Goal: Transaction & Acquisition: Purchase product/service

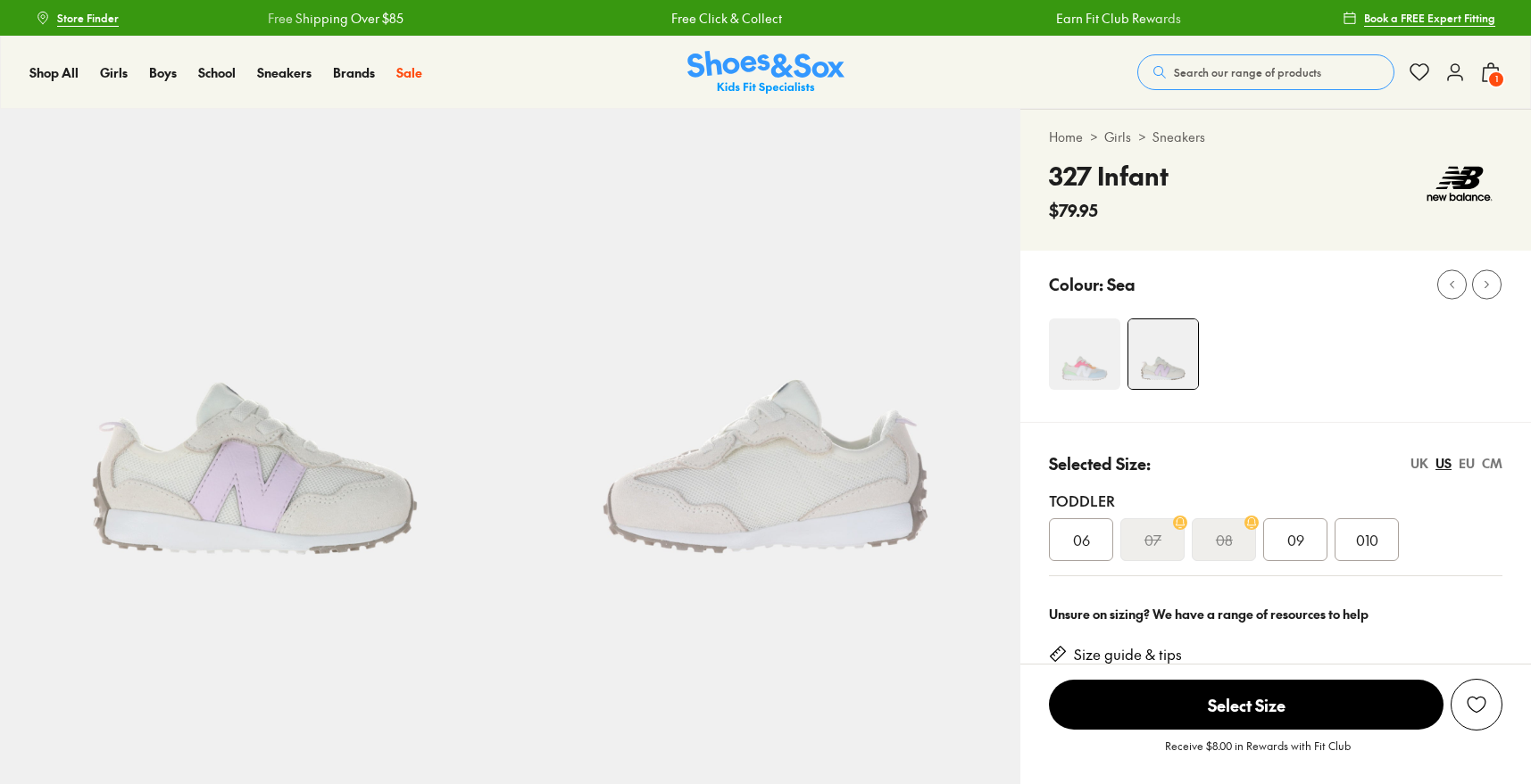
select select "*"
click at [1487, 88] on span "1" at bounding box center [1496, 80] width 17 height 17
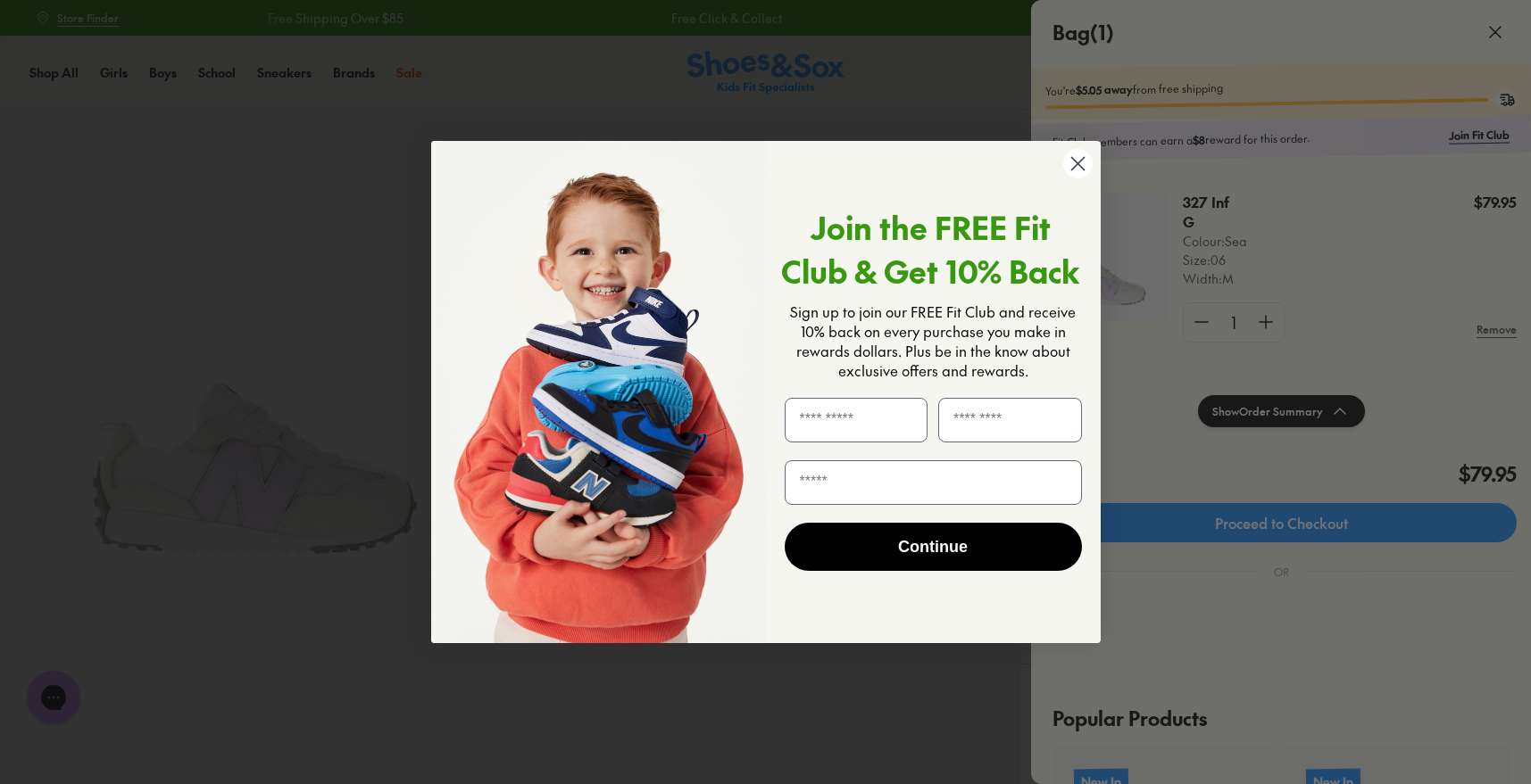
click at [1072, 172] on circle "Close dialog" at bounding box center [1077, 164] width 29 height 29
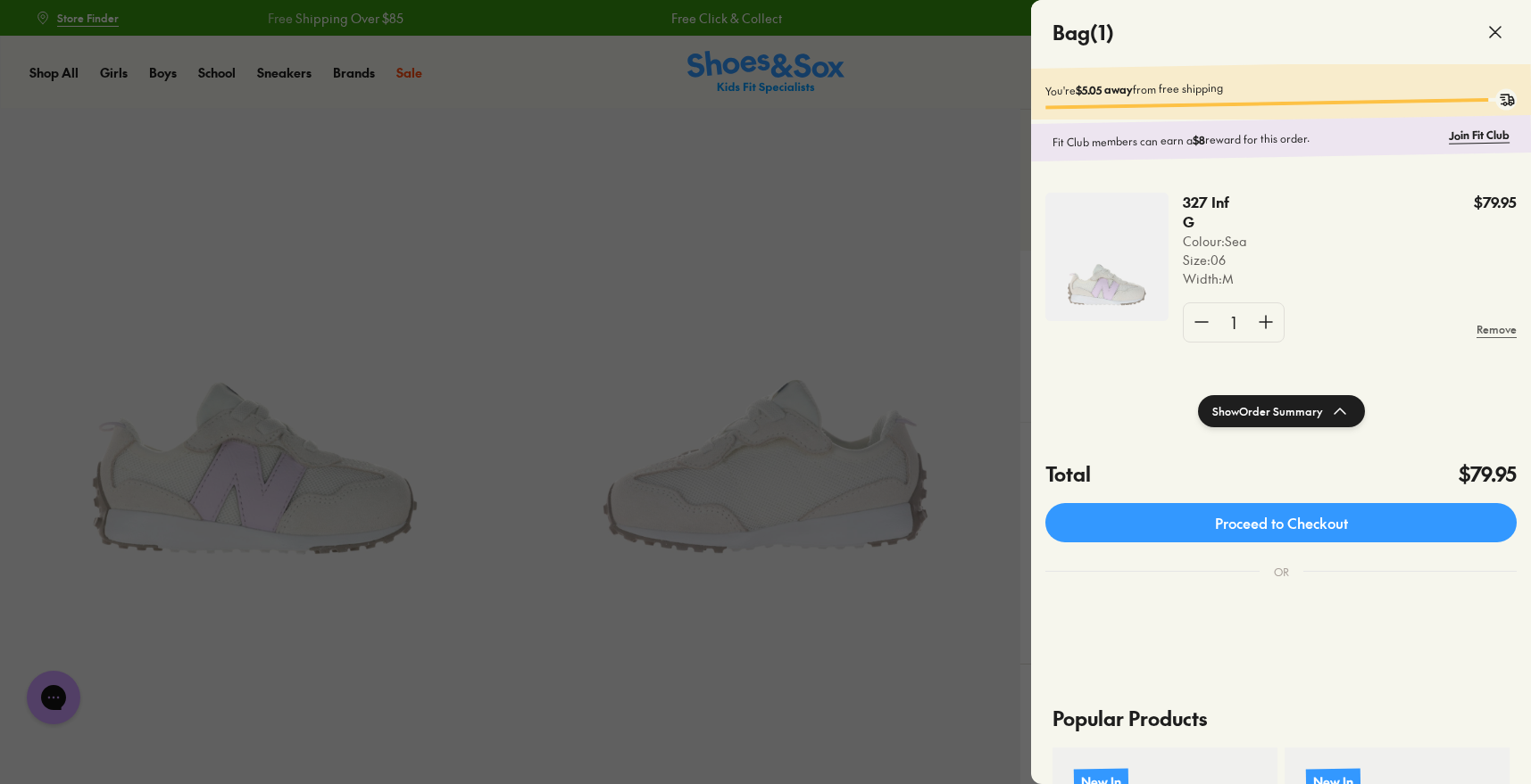
click at [1490, 38] on use at bounding box center [1495, 32] width 11 height 11
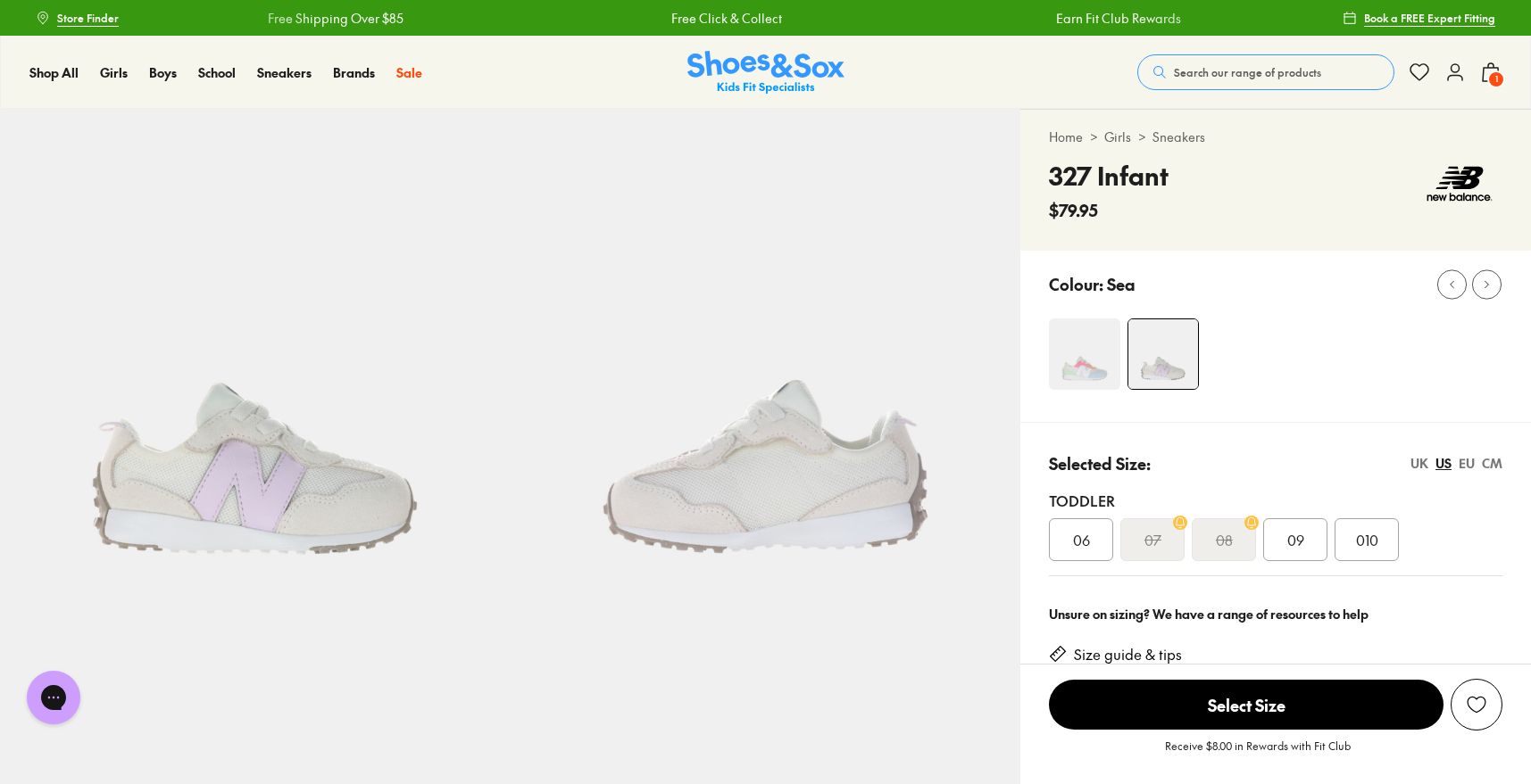
click at [1448, 81] on use at bounding box center [1455, 72] width 15 height 16
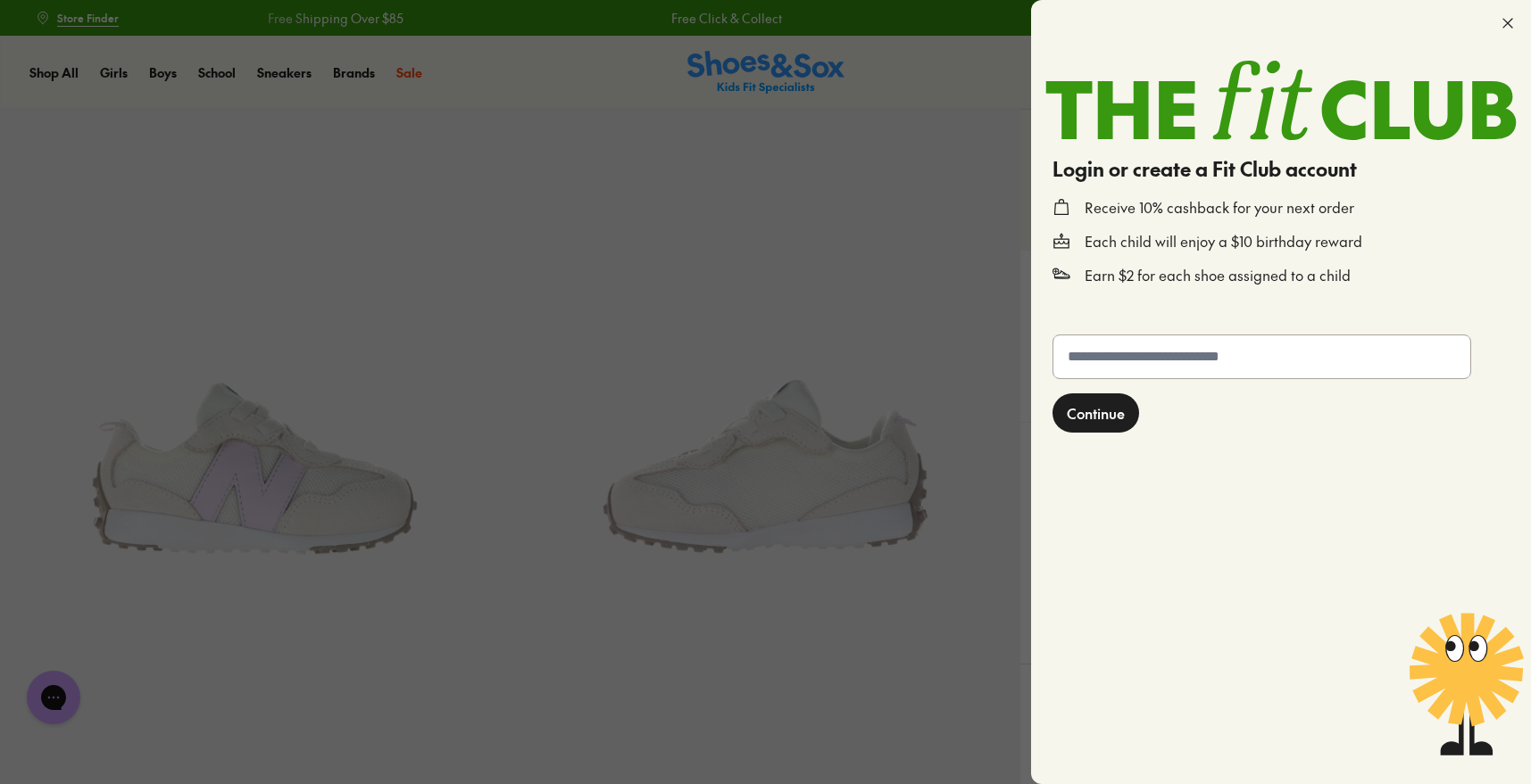
click at [1145, 378] on input "text" at bounding box center [1261, 357] width 416 height 43
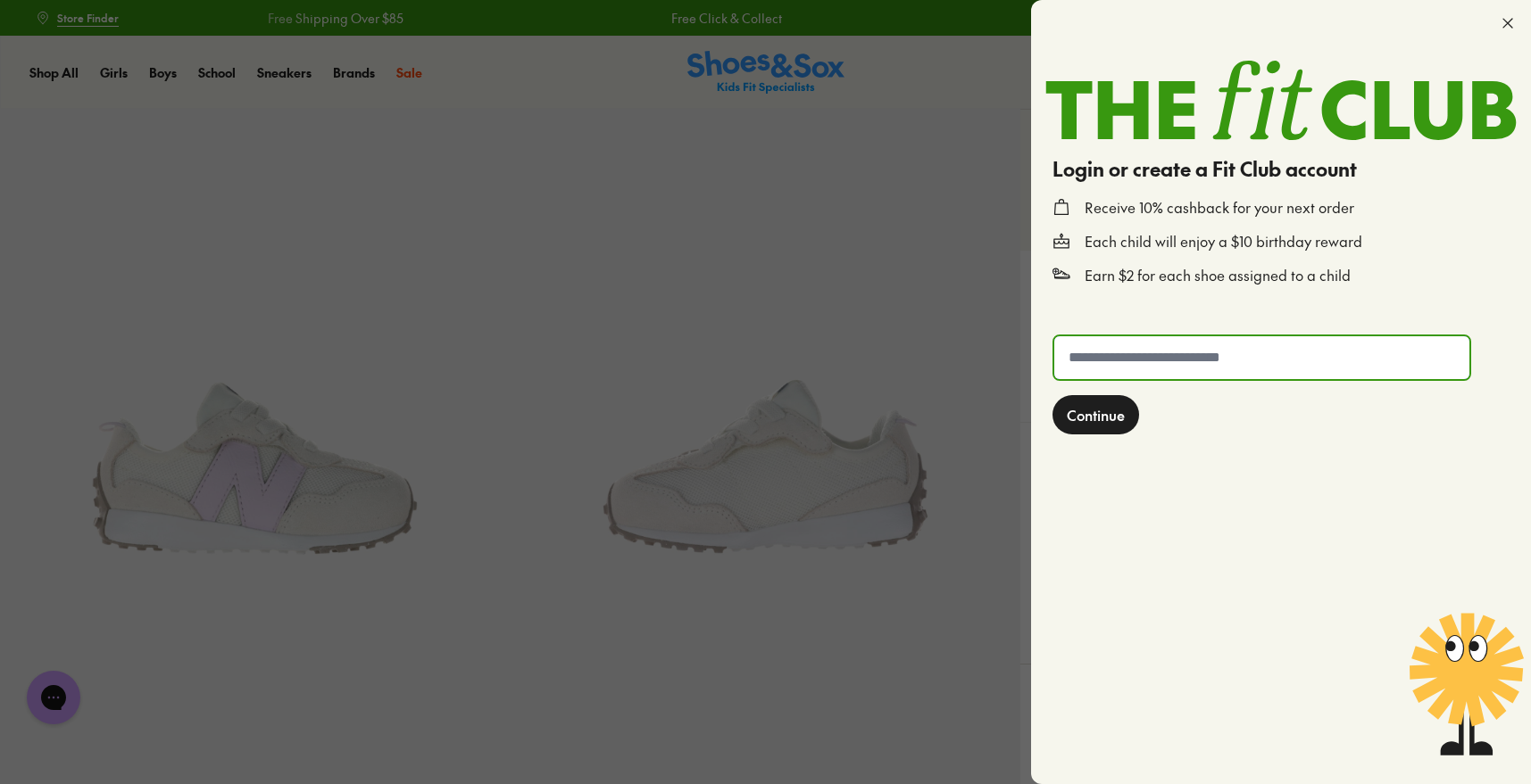
type input "**********"
click at [1125, 426] on span "Continue" at bounding box center [1096, 415] width 58 height 21
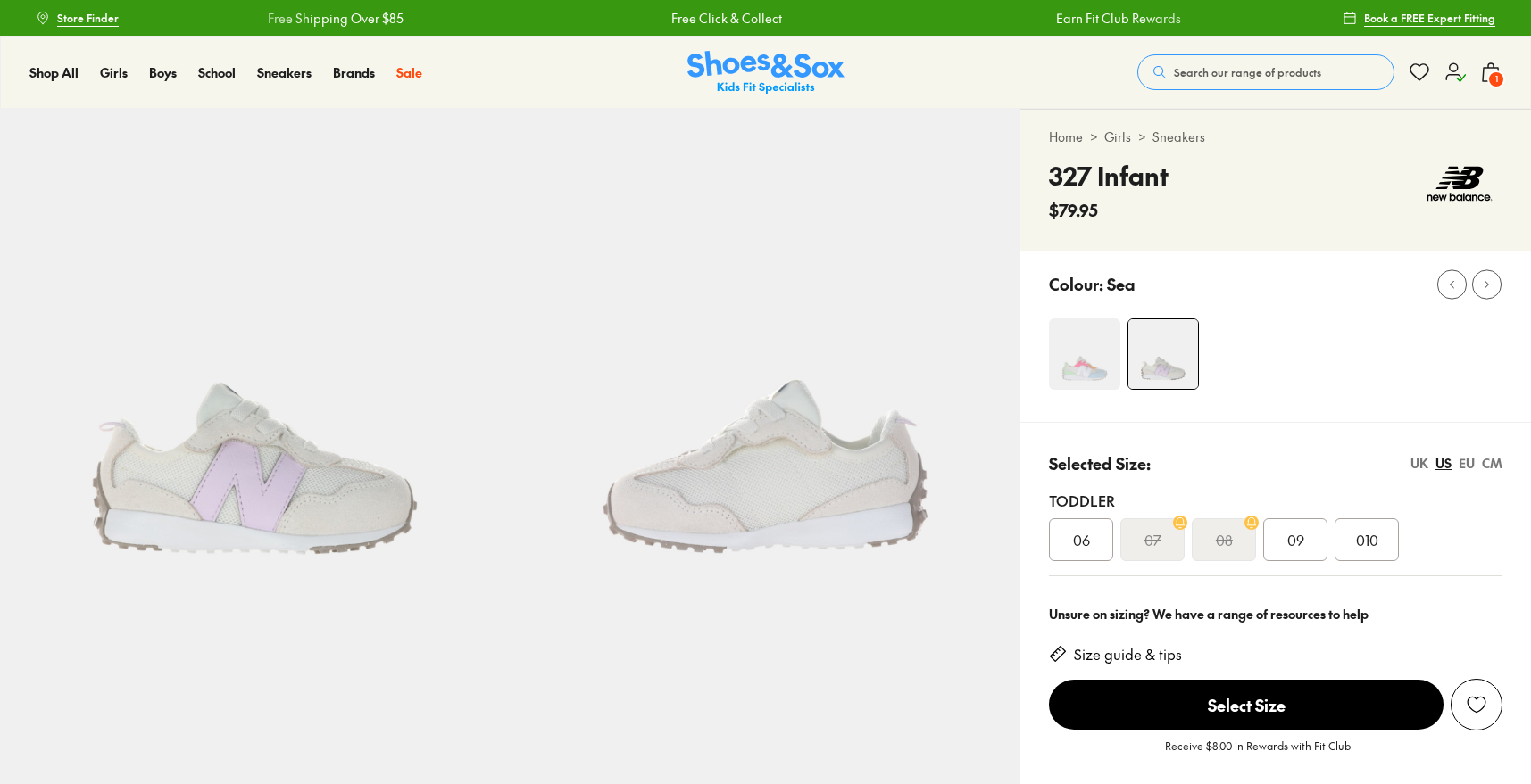
select select "*"
click at [1445, 80] on icon at bounding box center [1455, 72] width 21 height 21
